Goal: Information Seeking & Learning: Learn about a topic

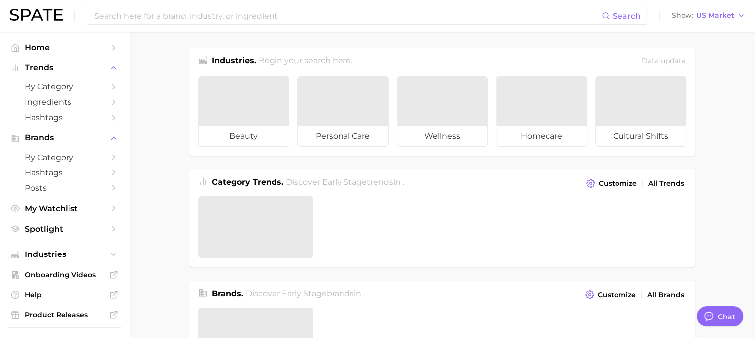
type textarea "x"
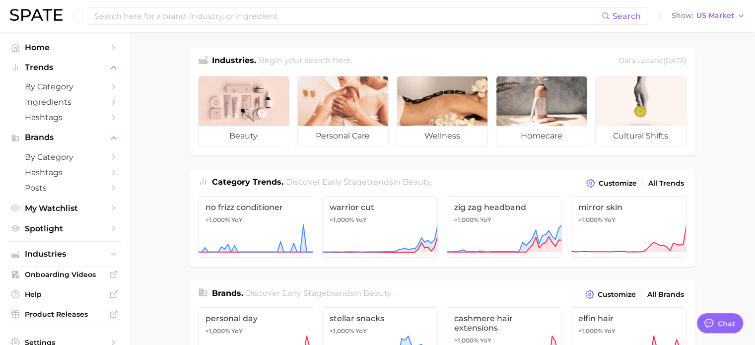
click at [297, 15] on input at bounding box center [347, 15] width 508 height 17
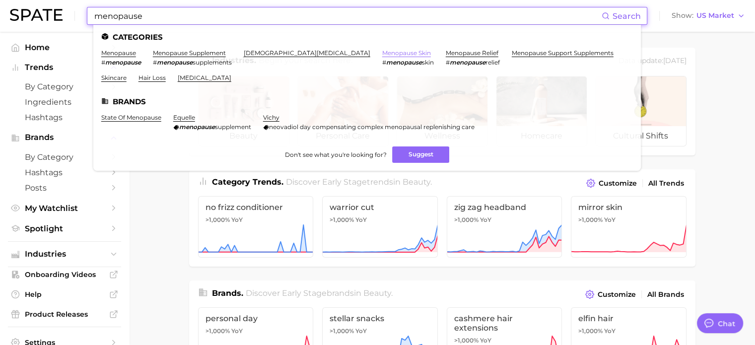
type input "menopause"
click at [382, 56] on link "menopause skin" at bounding box center [406, 52] width 49 height 7
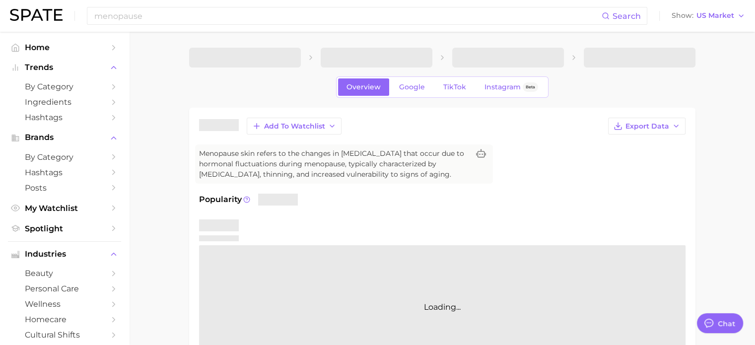
type textarea "x"
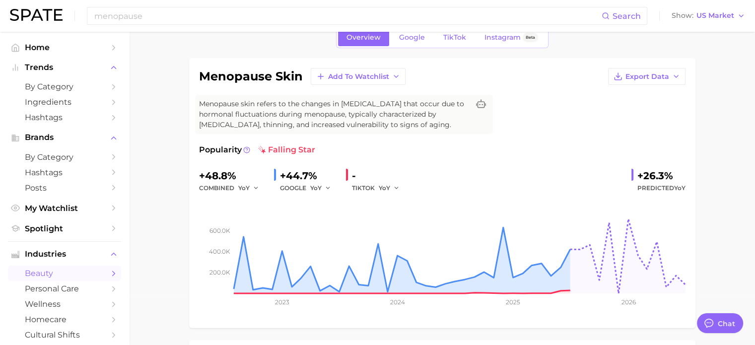
scroll to position [248, 0]
